Goal: Obtain resource: Download file/media

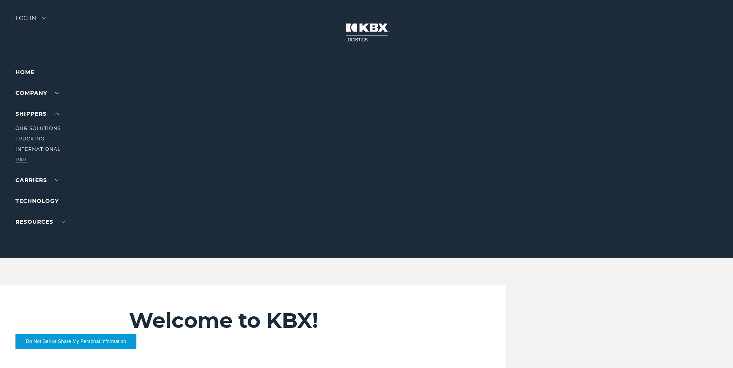
click at [19, 161] on link "RAIL" at bounding box center [21, 160] width 13 height 6
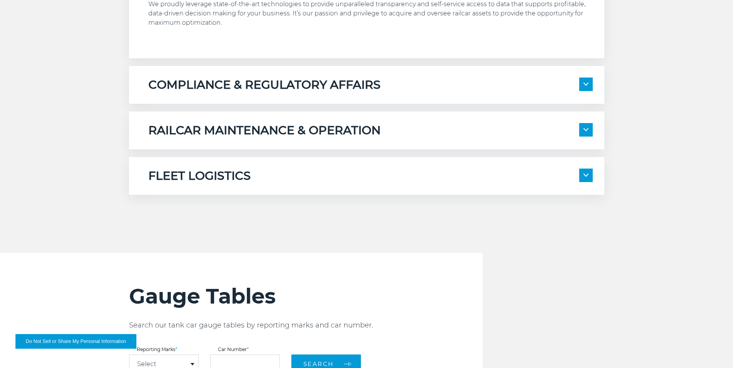
scroll to position [644, 0]
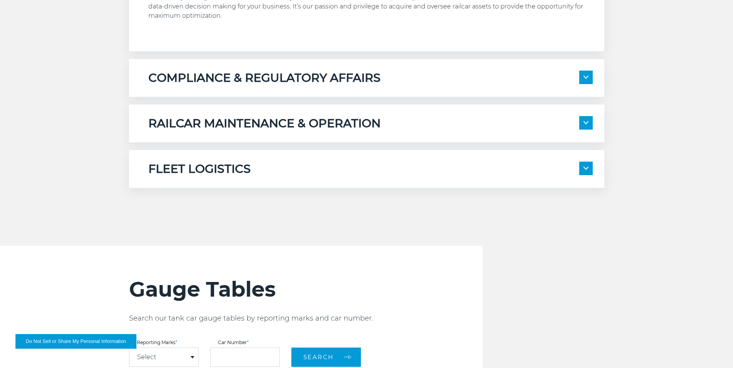
click at [586, 121] on span at bounding box center [586, 123] width 14 height 14
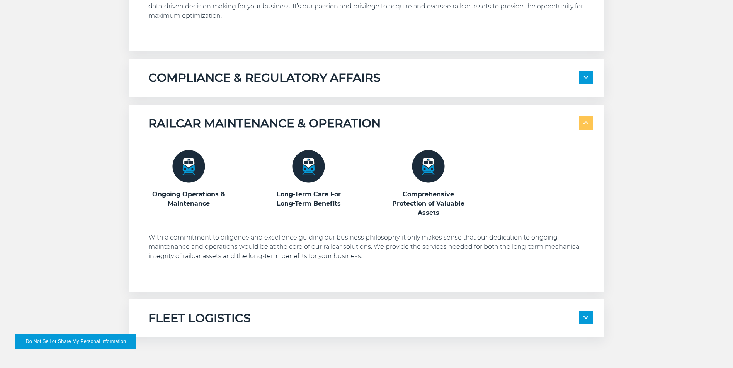
click at [586, 76] on img at bounding box center [585, 77] width 5 height 3
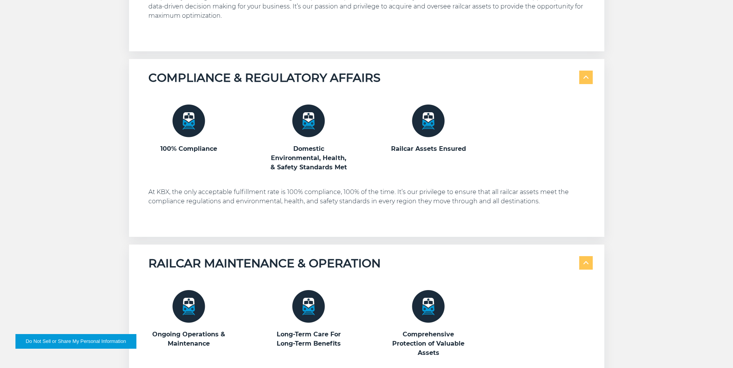
click at [586, 76] on img at bounding box center [585, 77] width 5 height 3
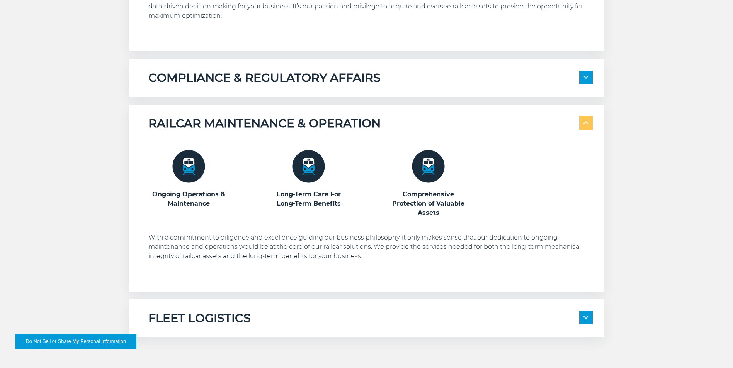
click at [584, 127] on span at bounding box center [586, 123] width 14 height 14
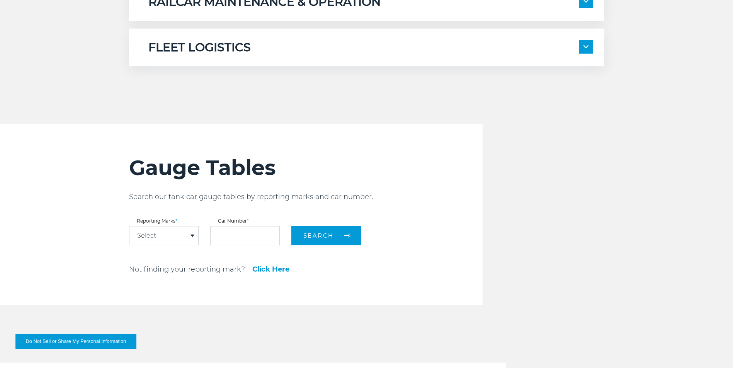
scroll to position [772, 0]
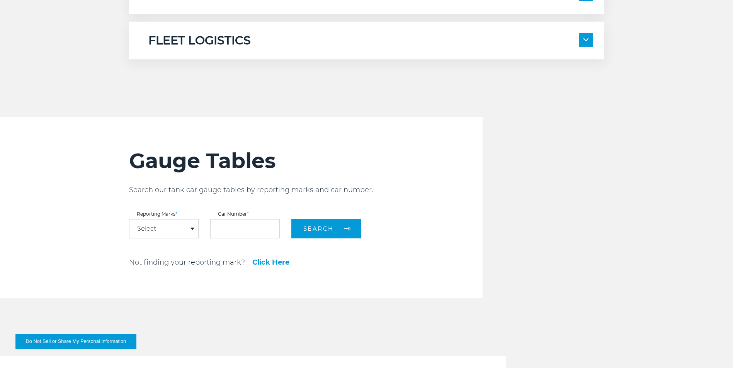
click at [192, 229] on span at bounding box center [192, 229] width 4 height 2
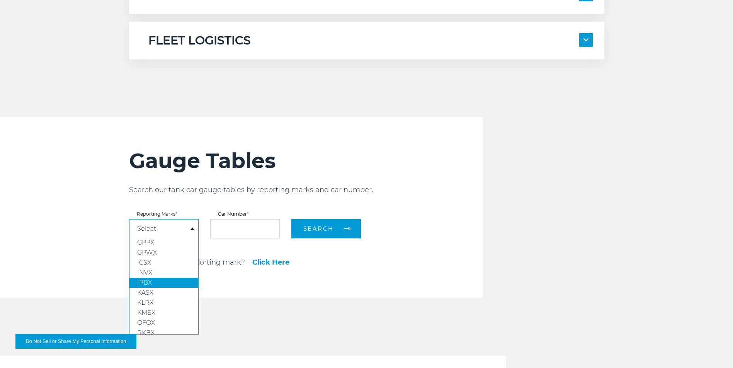
scroll to position [58, 0]
drag, startPoint x: 154, startPoint y: 288, endPoint x: 170, endPoint y: 270, distance: 24.1
click at [154, 288] on link "KLRX" at bounding box center [163, 290] width 69 height 10
select select "****"
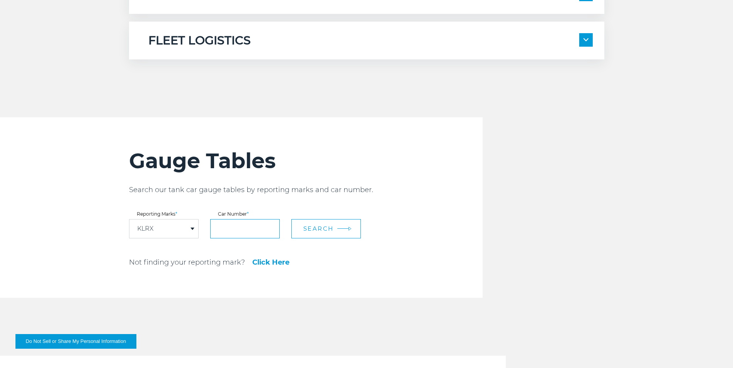
drag, startPoint x: 223, startPoint y: 231, endPoint x: 346, endPoint y: 236, distance: 123.3
click at [223, 231] on input "text" at bounding box center [245, 228] width 70 height 19
click at [326, 228] on span "Search" at bounding box center [318, 228] width 31 height 7
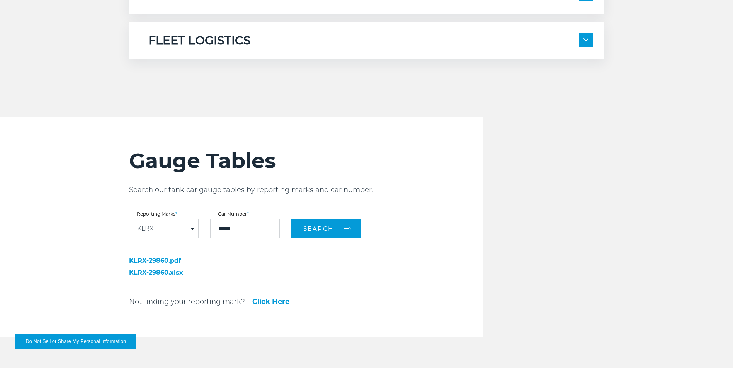
click at [149, 261] on link "KLRX-29860.pdf" at bounding box center [183, 261] width 108 height 6
click at [166, 274] on link "KLRX-29860.xlsx" at bounding box center [183, 273] width 108 height 6
click at [260, 226] on input "*****" at bounding box center [245, 228] width 70 height 19
type input "*****"
click at [312, 226] on span "Search" at bounding box center [318, 228] width 31 height 7
